Goal: Browse casually: Explore the website without a specific task or goal

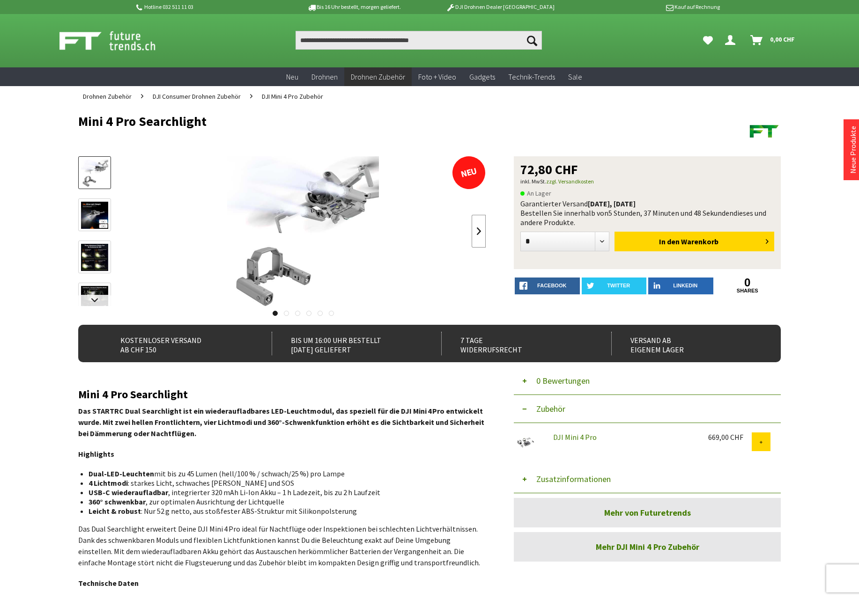
click at [475, 235] on link at bounding box center [479, 231] width 14 height 33
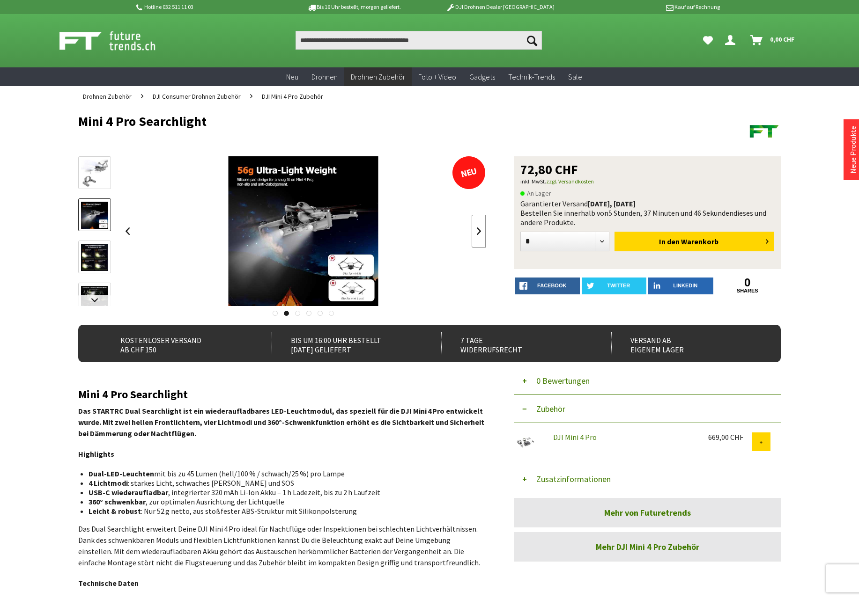
click at [475, 235] on link at bounding box center [479, 231] width 14 height 33
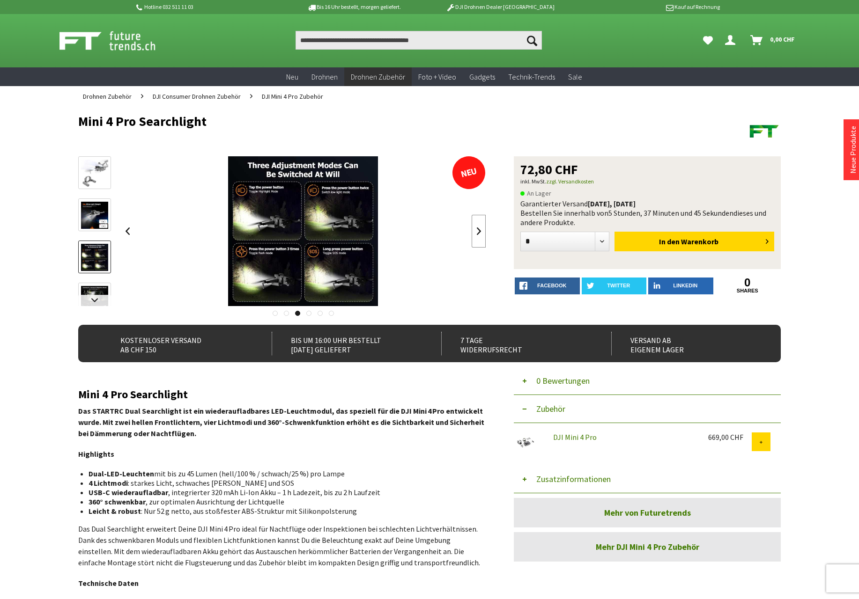
click at [475, 235] on link at bounding box center [479, 231] width 14 height 33
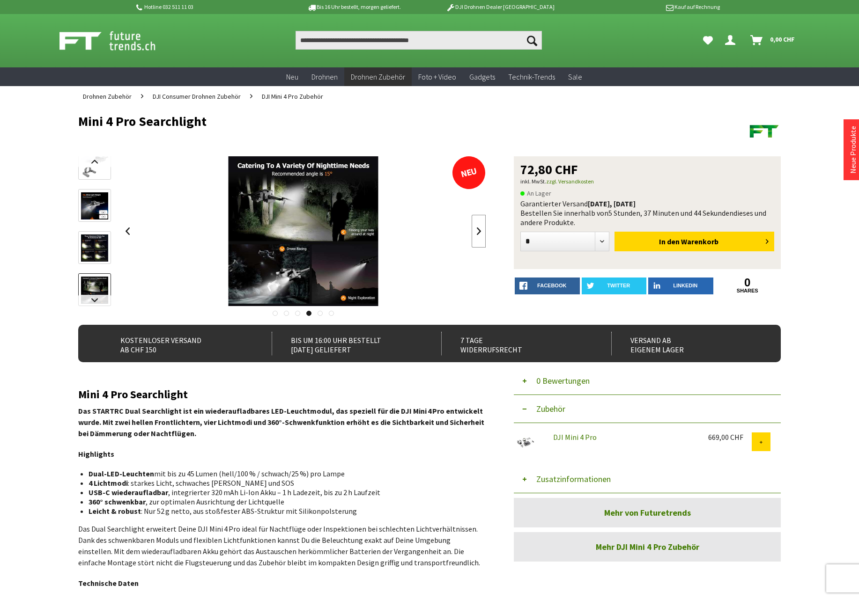
click at [475, 235] on link at bounding box center [479, 231] width 14 height 33
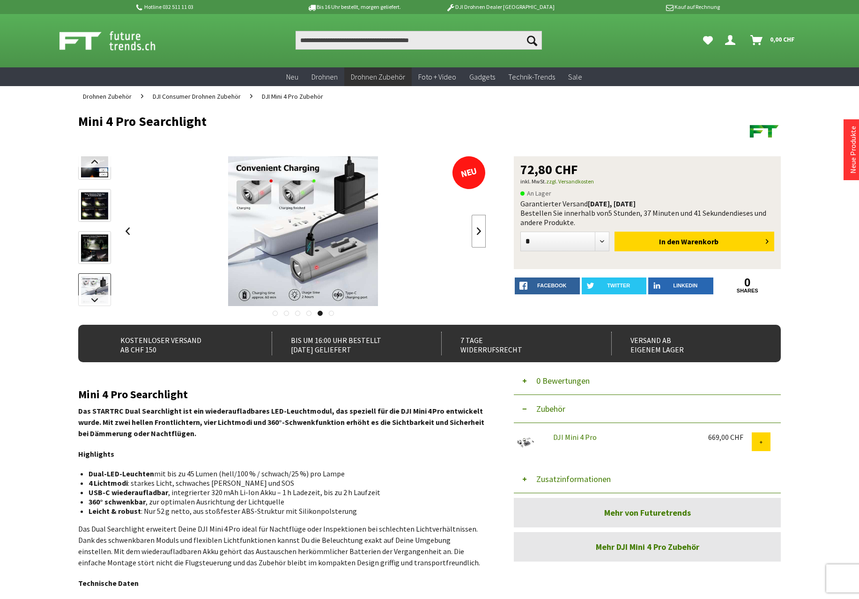
click at [475, 235] on link at bounding box center [479, 231] width 14 height 33
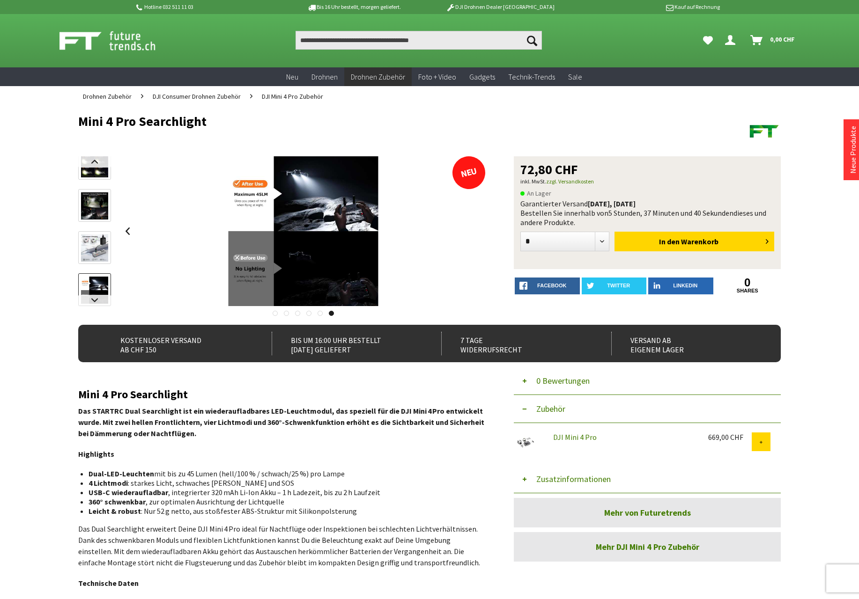
click at [475, 235] on div at bounding box center [303, 231] width 366 height 150
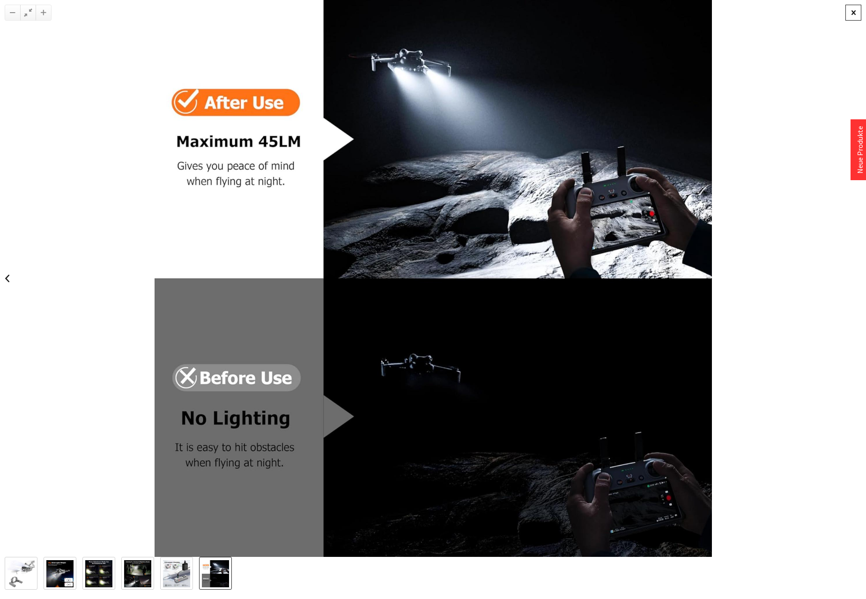
click at [848, 16] on div at bounding box center [853, 13] width 16 height 16
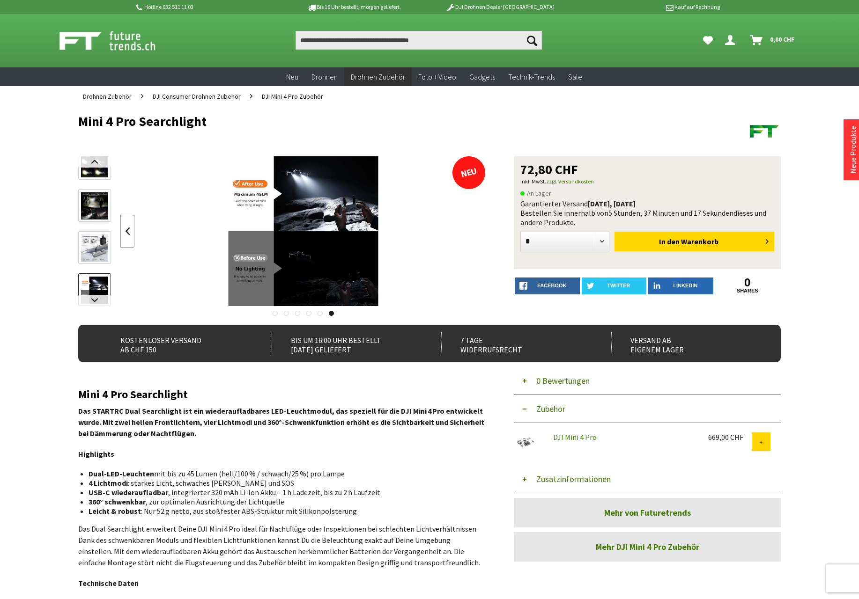
click at [132, 232] on link at bounding box center [127, 231] width 14 height 33
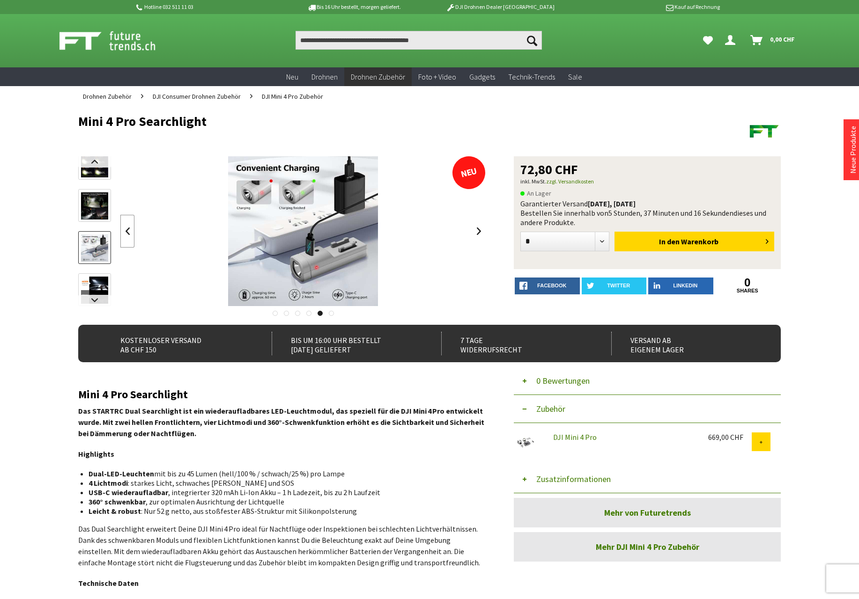
click at [132, 232] on link at bounding box center [127, 231] width 14 height 33
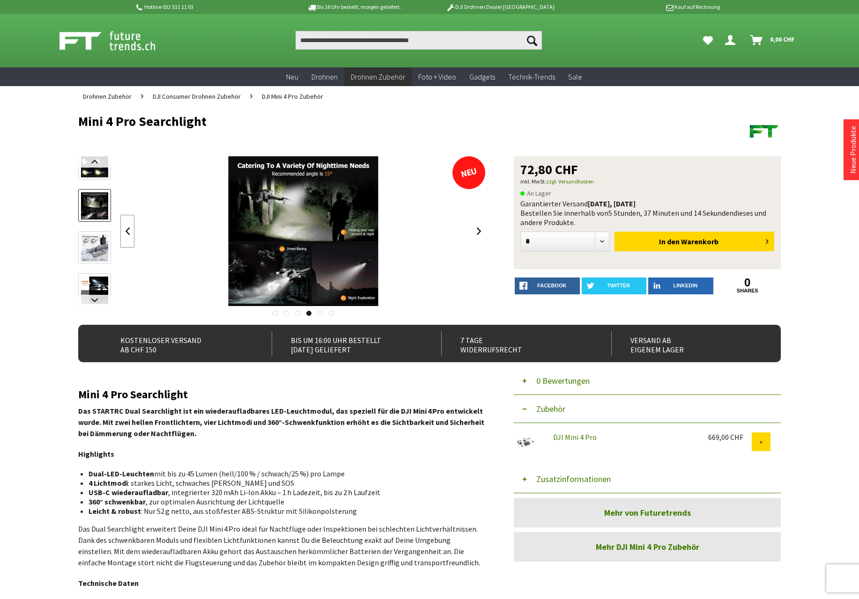
click at [132, 232] on link at bounding box center [127, 231] width 14 height 33
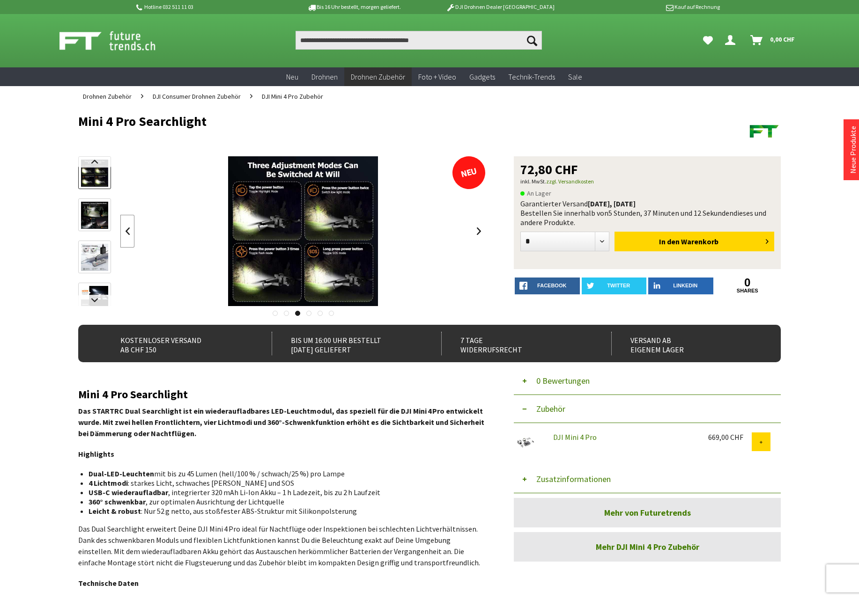
click at [132, 232] on link at bounding box center [127, 231] width 14 height 33
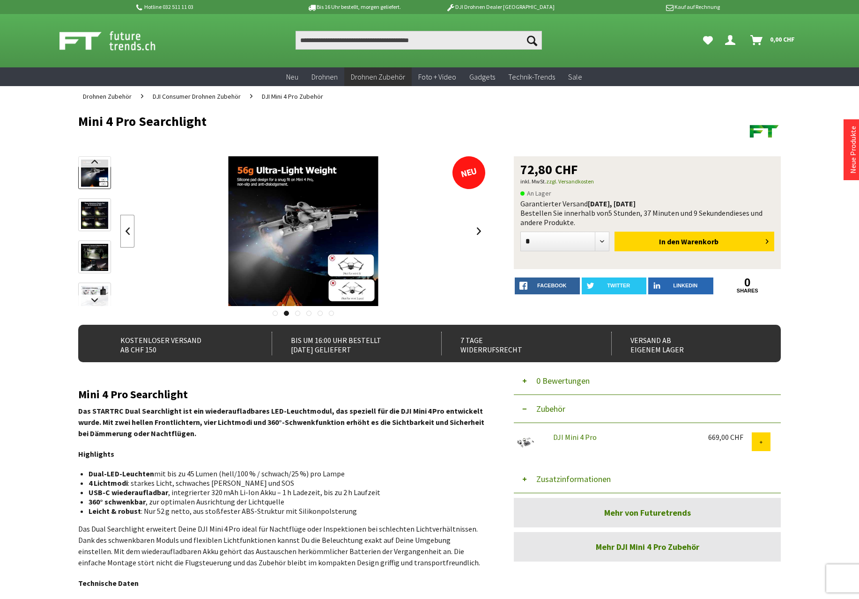
click at [132, 232] on link at bounding box center [127, 231] width 14 height 33
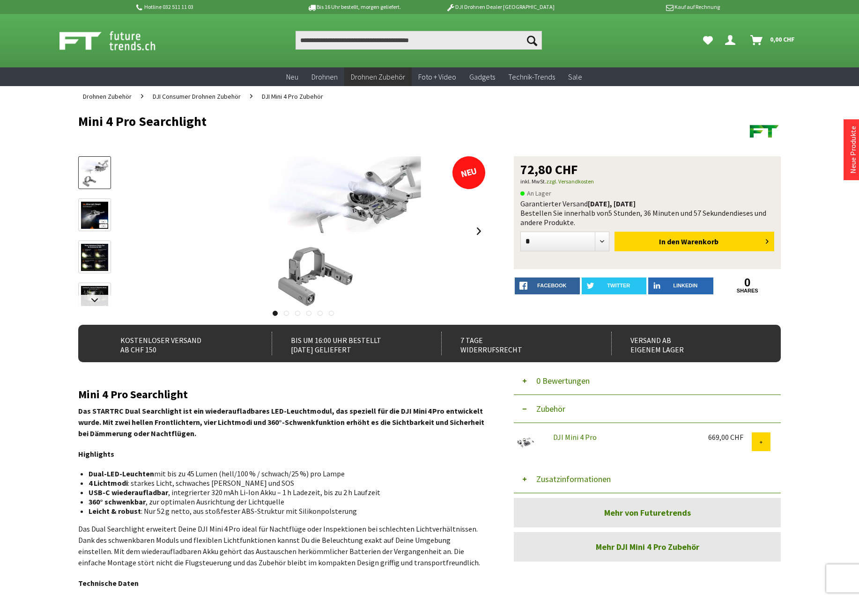
drag, startPoint x: 132, startPoint y: 232, endPoint x: 231, endPoint y: 191, distance: 107.0
click at [221, 209] on div at bounding box center [345, 231] width 366 height 150
